Goal: Navigation & Orientation: Find specific page/section

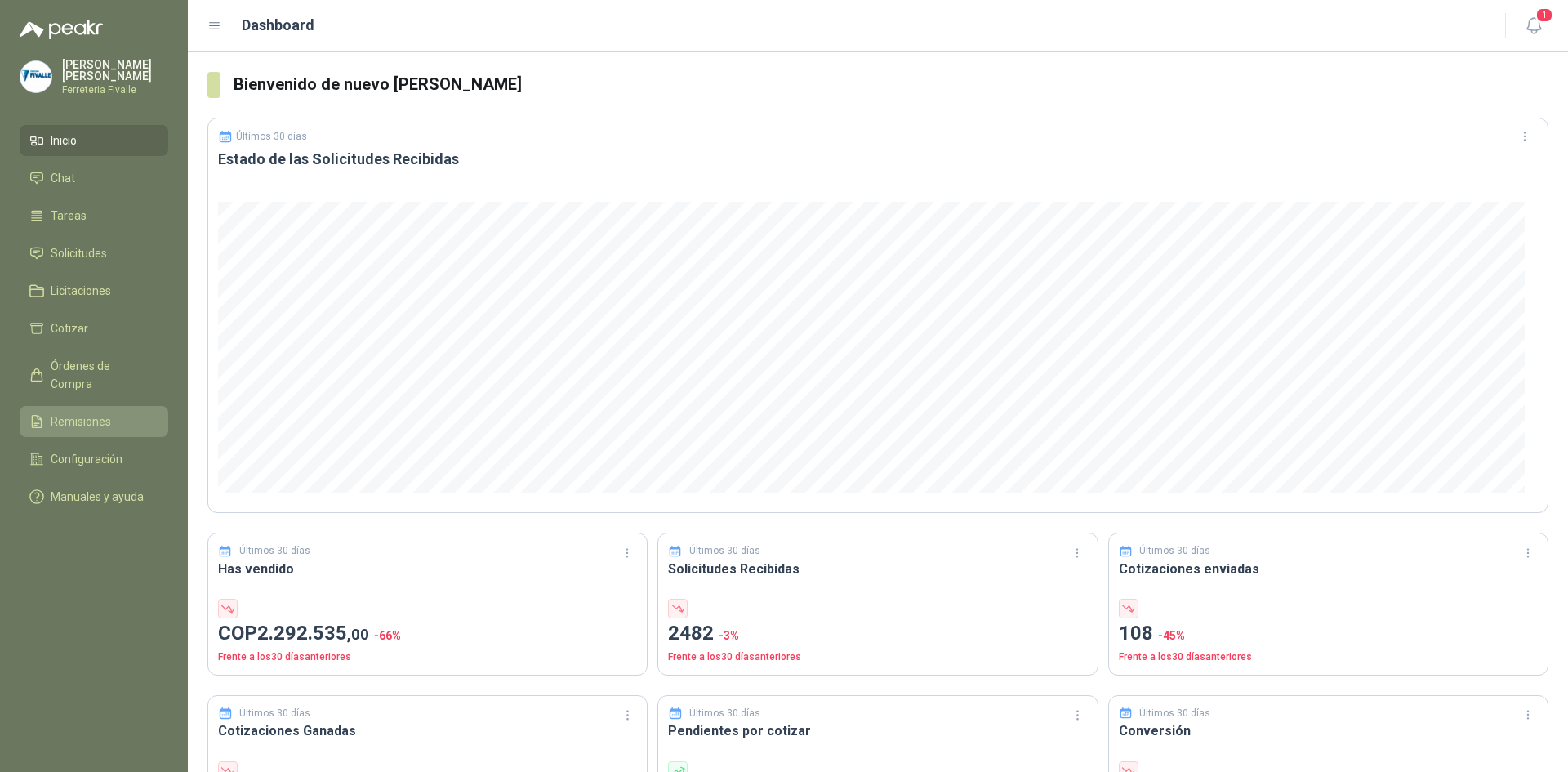
click at [92, 414] on span "Remisiones" at bounding box center [80, 422] width 60 height 18
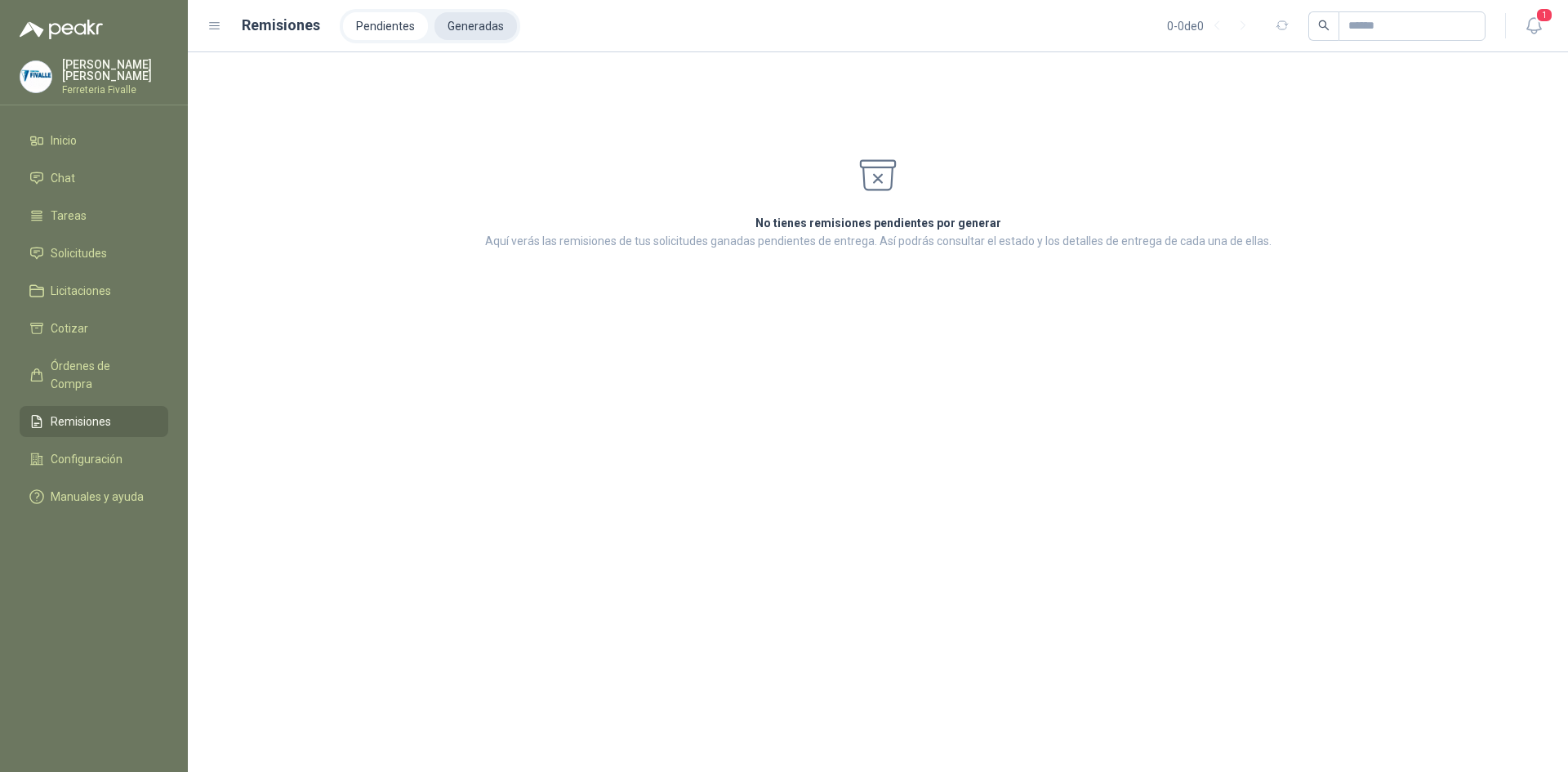
click at [451, 19] on li "Generadas" at bounding box center [475, 26] width 82 height 28
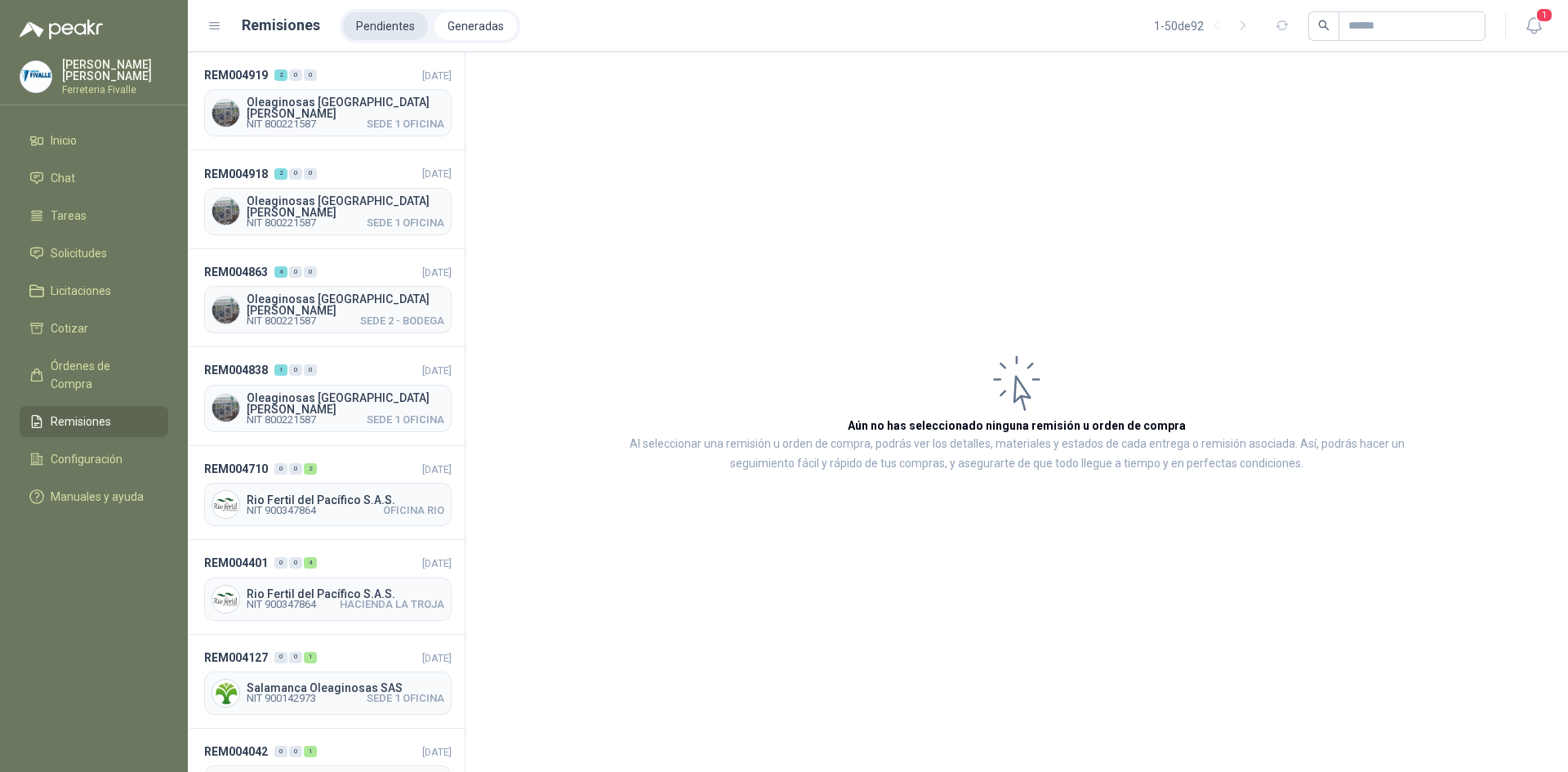
click at [400, 30] on li "Pendientes" at bounding box center [386, 26] width 85 height 28
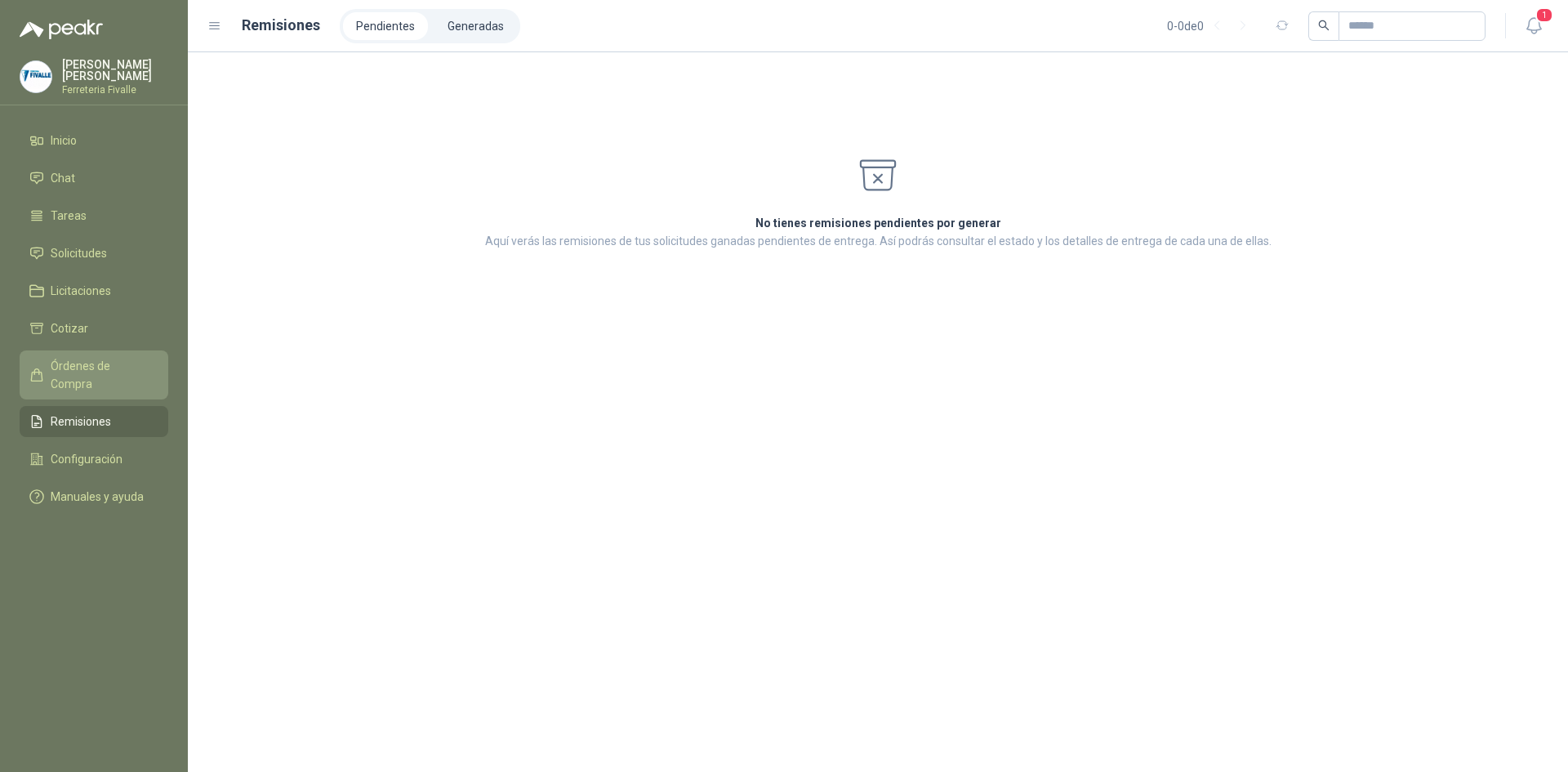
click at [107, 383] on span "Órdenes de Compra" at bounding box center [101, 375] width 102 height 36
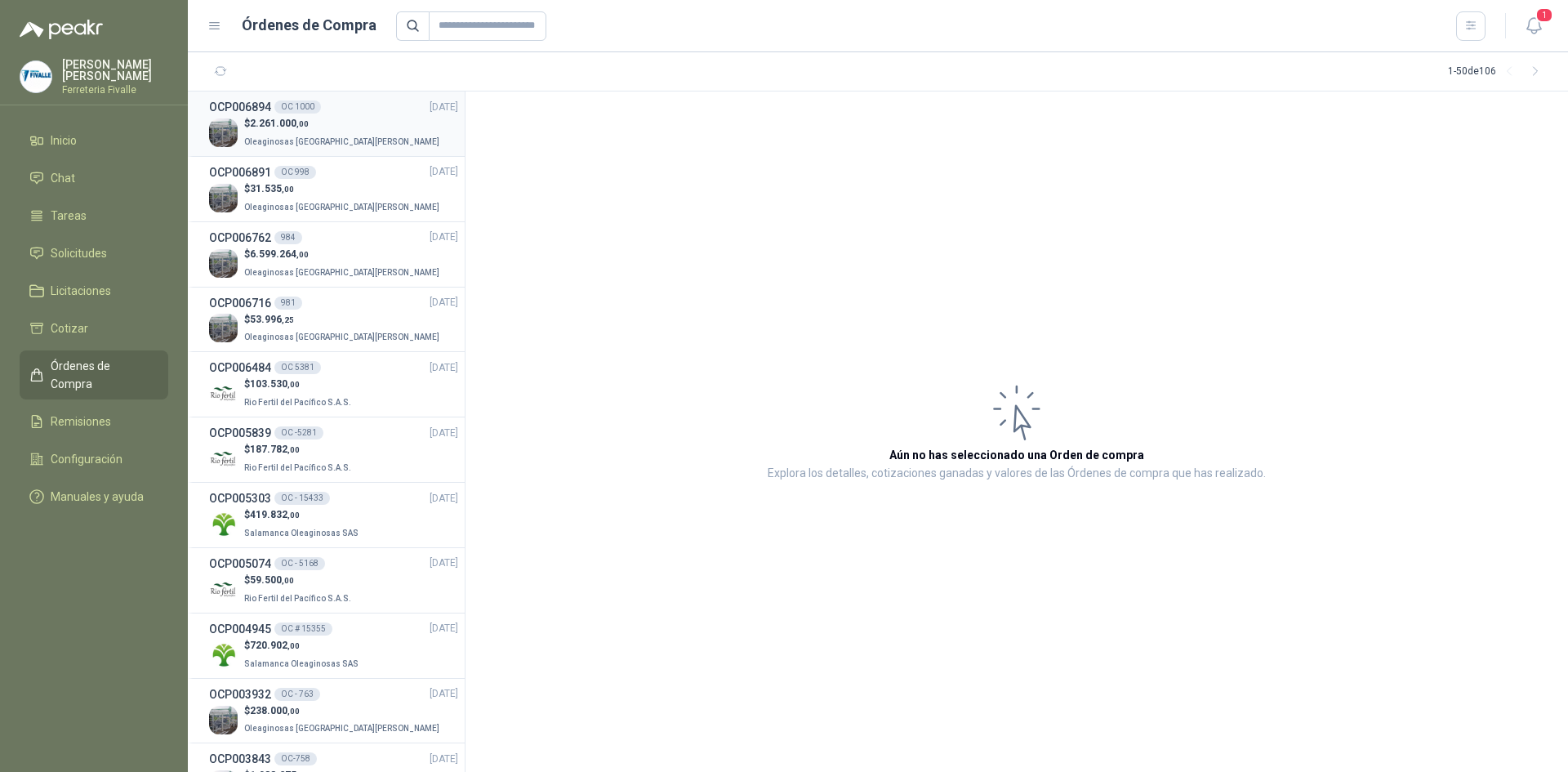
click at [316, 138] on span "Oleaginosas [GEOGRAPHIC_DATA][PERSON_NAME]" at bounding box center [341, 142] width 195 height 9
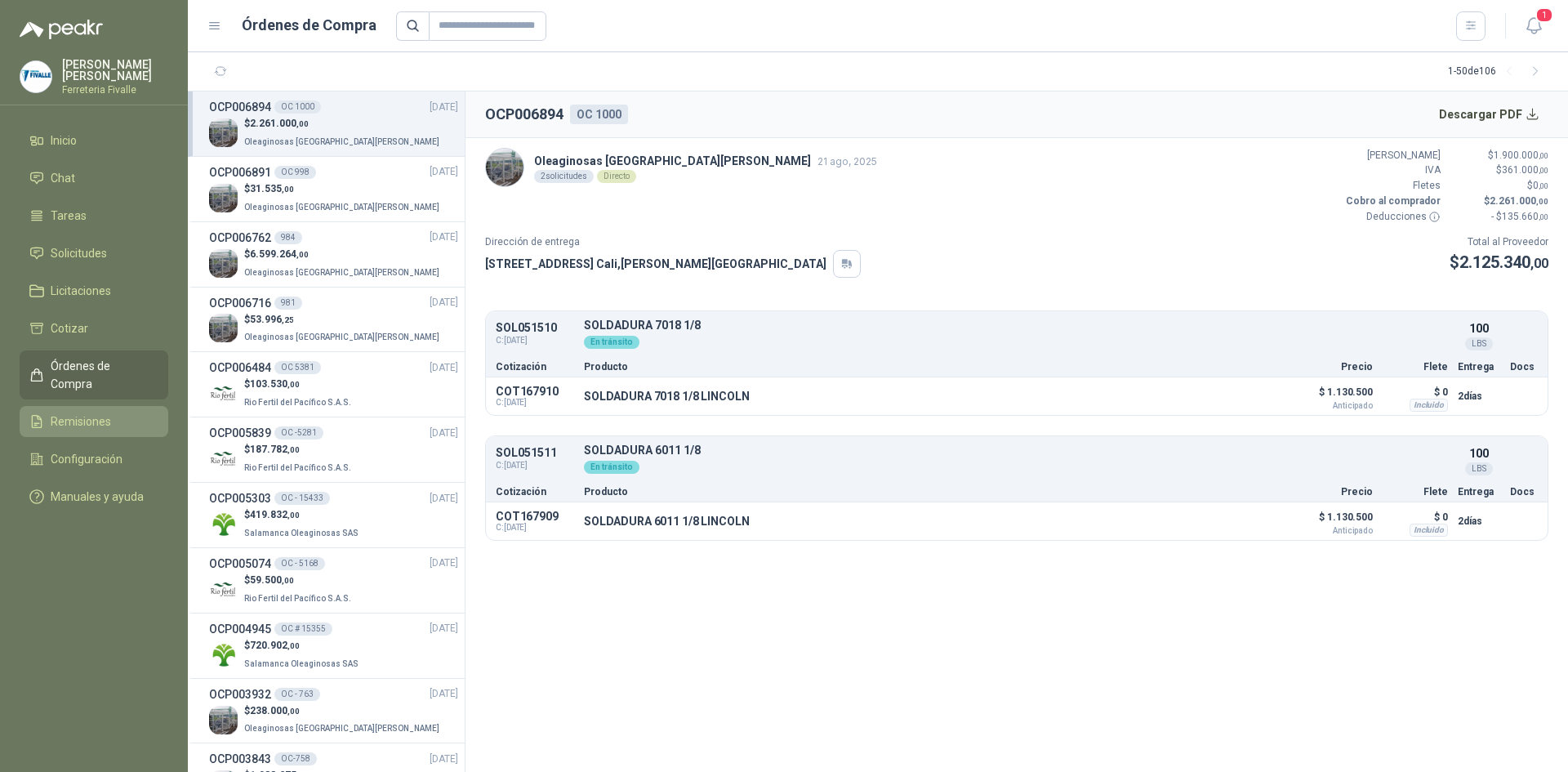
click at [136, 416] on li "Remisiones" at bounding box center [94, 422] width 129 height 18
